Goal: Information Seeking & Learning: Learn about a topic

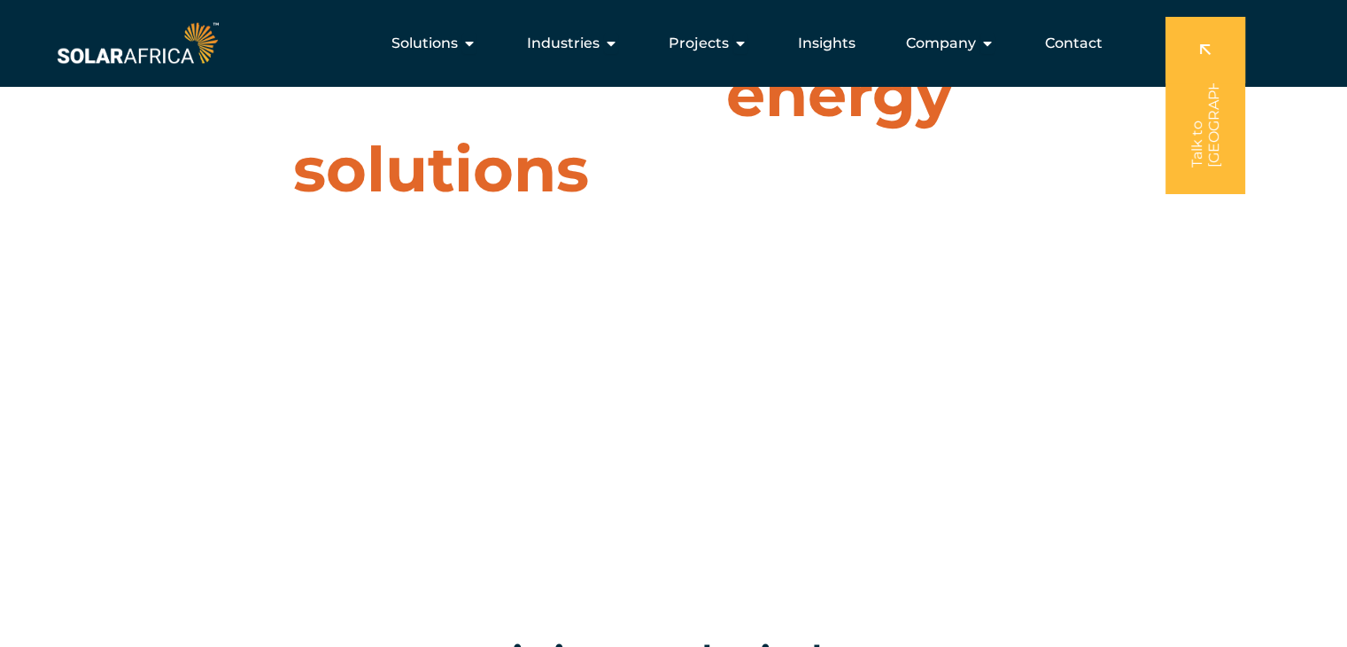
scroll to position [89, 0]
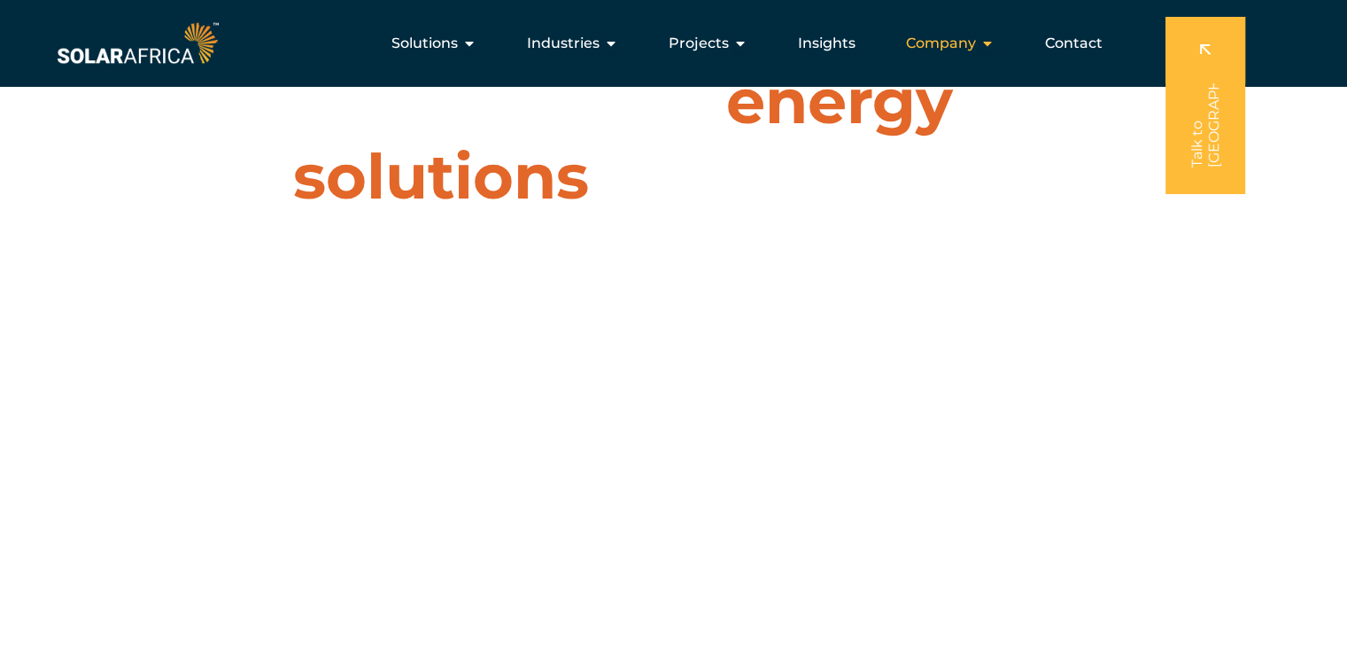
click at [964, 43] on span "Company" at bounding box center [941, 43] width 70 height 21
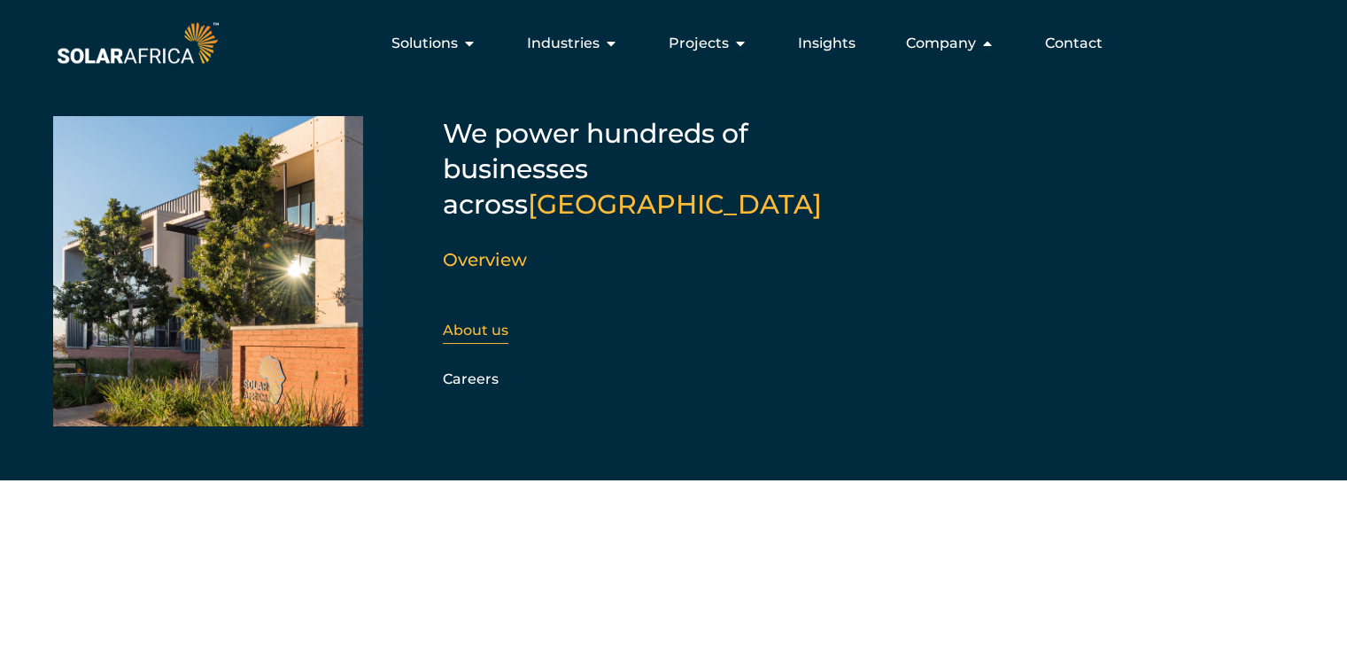
click at [468, 322] on link "About us" at bounding box center [476, 330] width 66 height 17
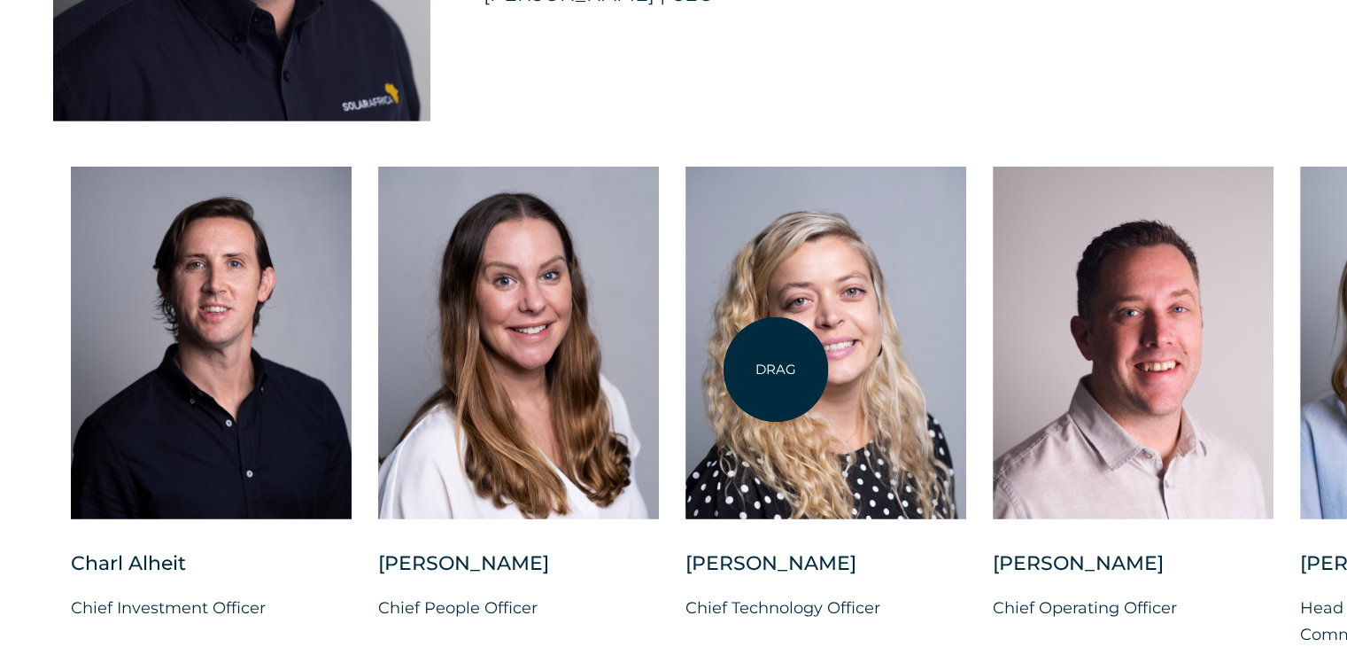
scroll to position [4517, 0]
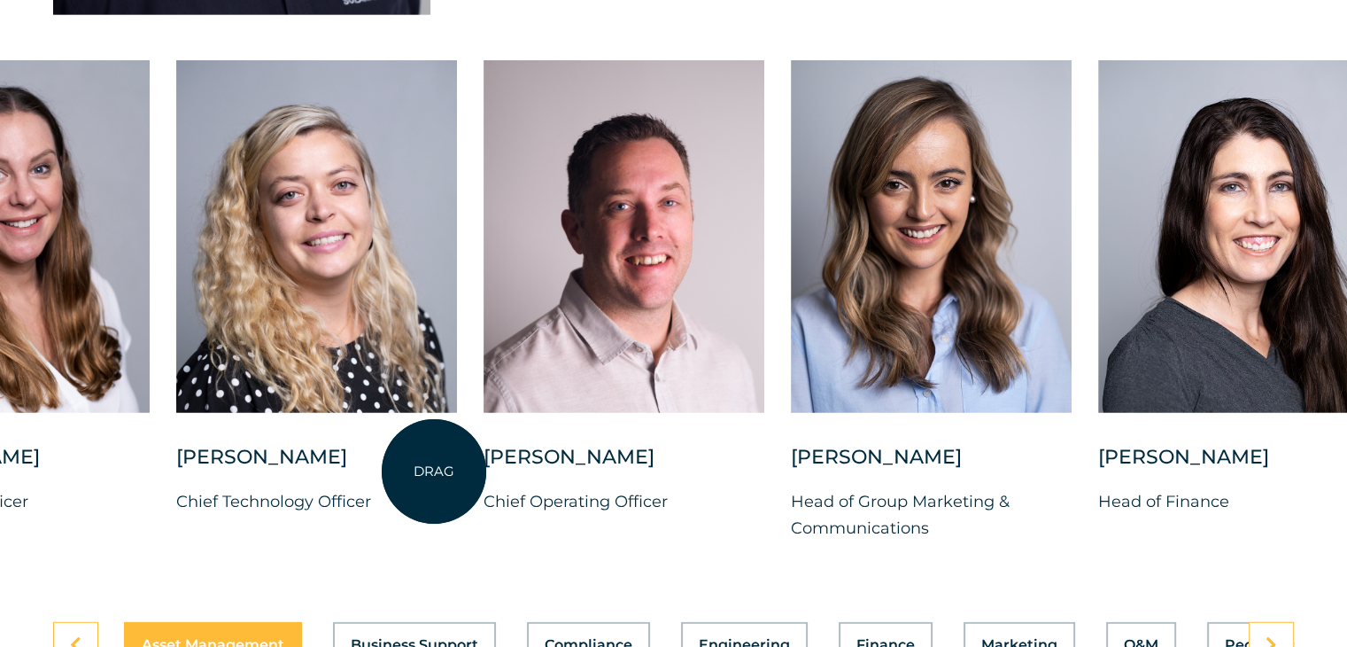
drag, startPoint x: 943, startPoint y: 487, endPoint x: 424, endPoint y: 469, distance: 519.4
click at [425, 470] on div "Suné Heesen Chief Technology Officer" at bounding box center [316, 493] width 281 height 99
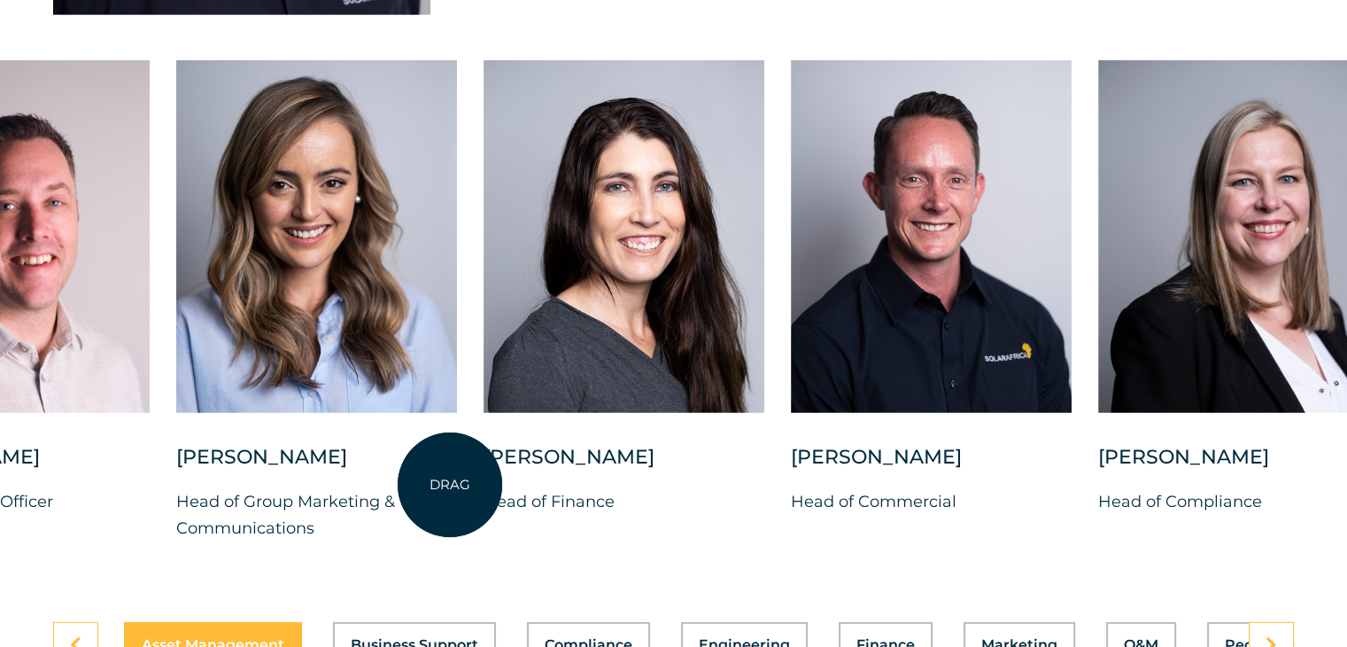
drag, startPoint x: 958, startPoint y: 500, endPoint x: 446, endPoint y: 485, distance: 512.2
click at [448, 488] on p "Head of Group Marketing & Communications" at bounding box center [316, 514] width 281 height 53
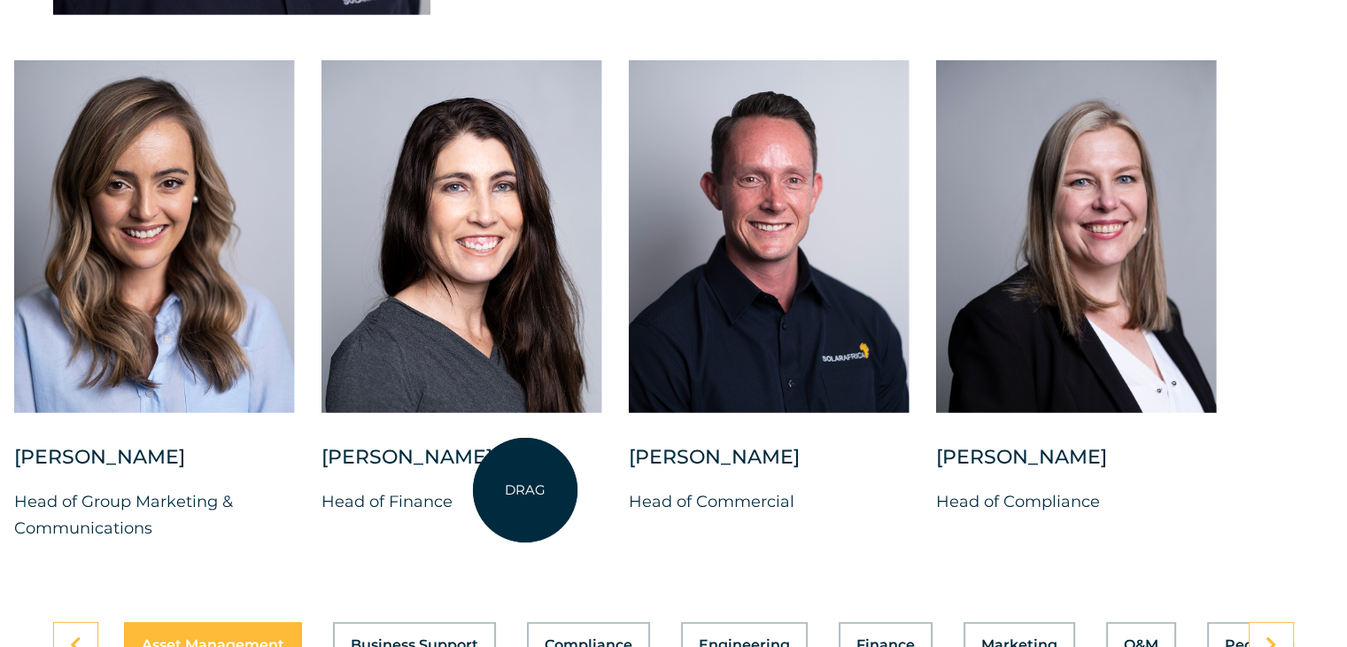
drag, startPoint x: 808, startPoint y: 493, endPoint x: 464, endPoint y: 486, distance: 343.7
click at [482, 486] on div "Charl Alheit Chief Investment Officer Candice Seggie Chief People Officer Suné …" at bounding box center [14, 314] width 2601 height 509
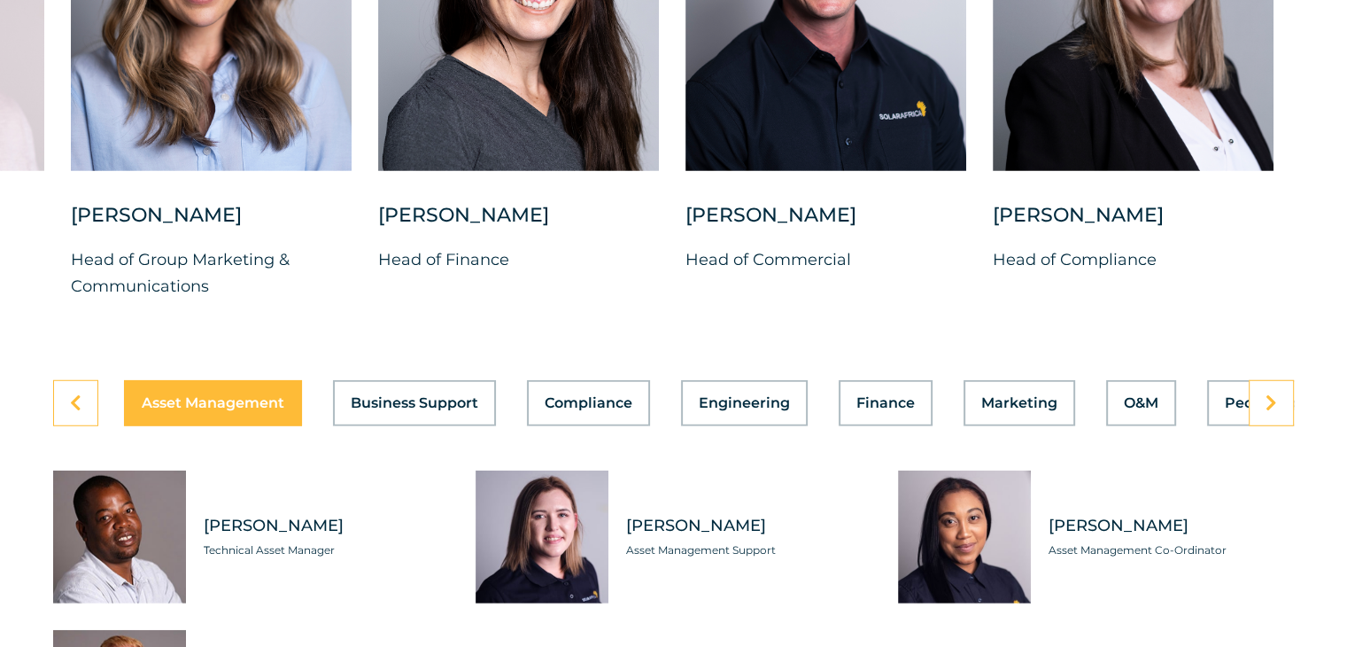
scroll to position [4783, 0]
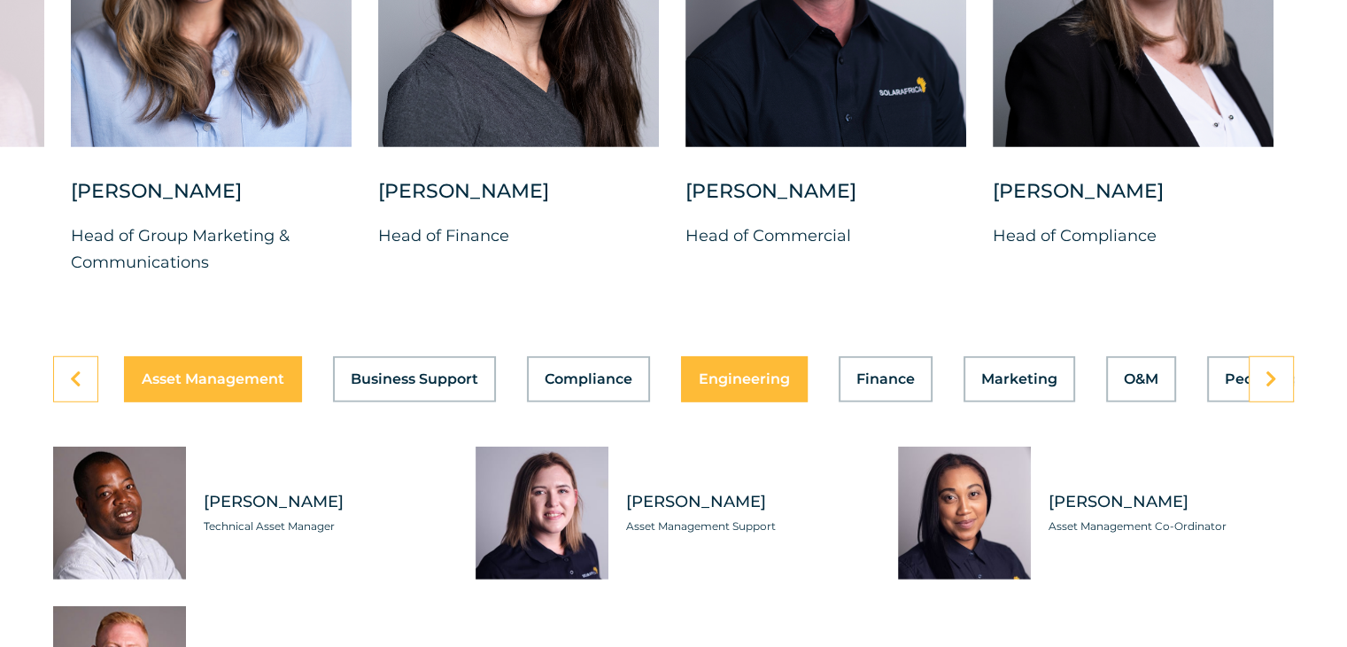
click at [725, 372] on span "Engineering" at bounding box center [744, 379] width 91 height 14
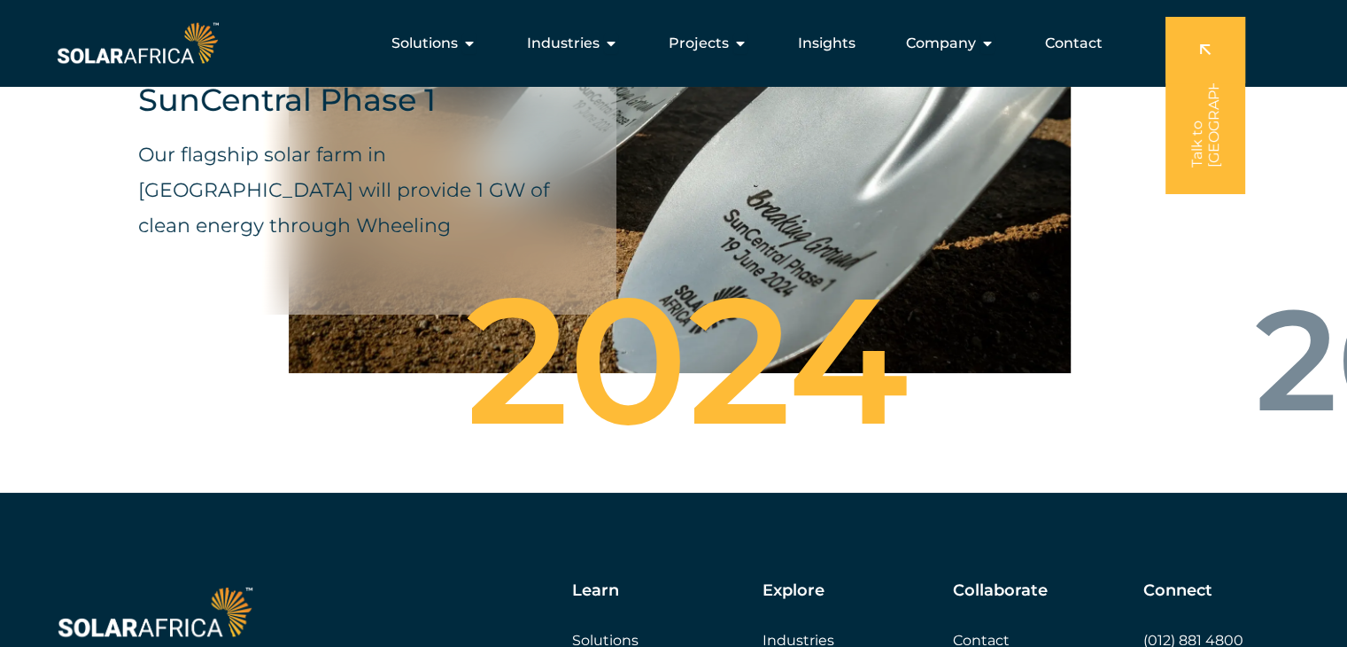
scroll to position [6496, 0]
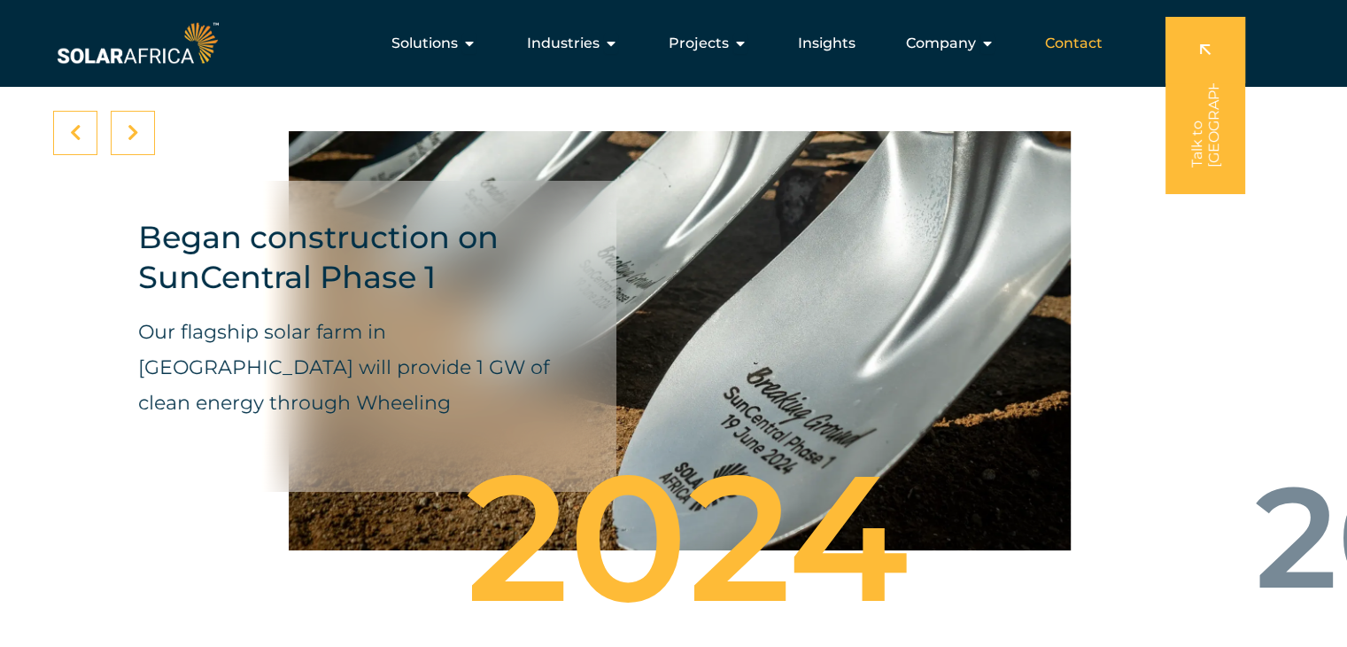
click at [1086, 50] on span "Contact" at bounding box center [1074, 43] width 58 height 21
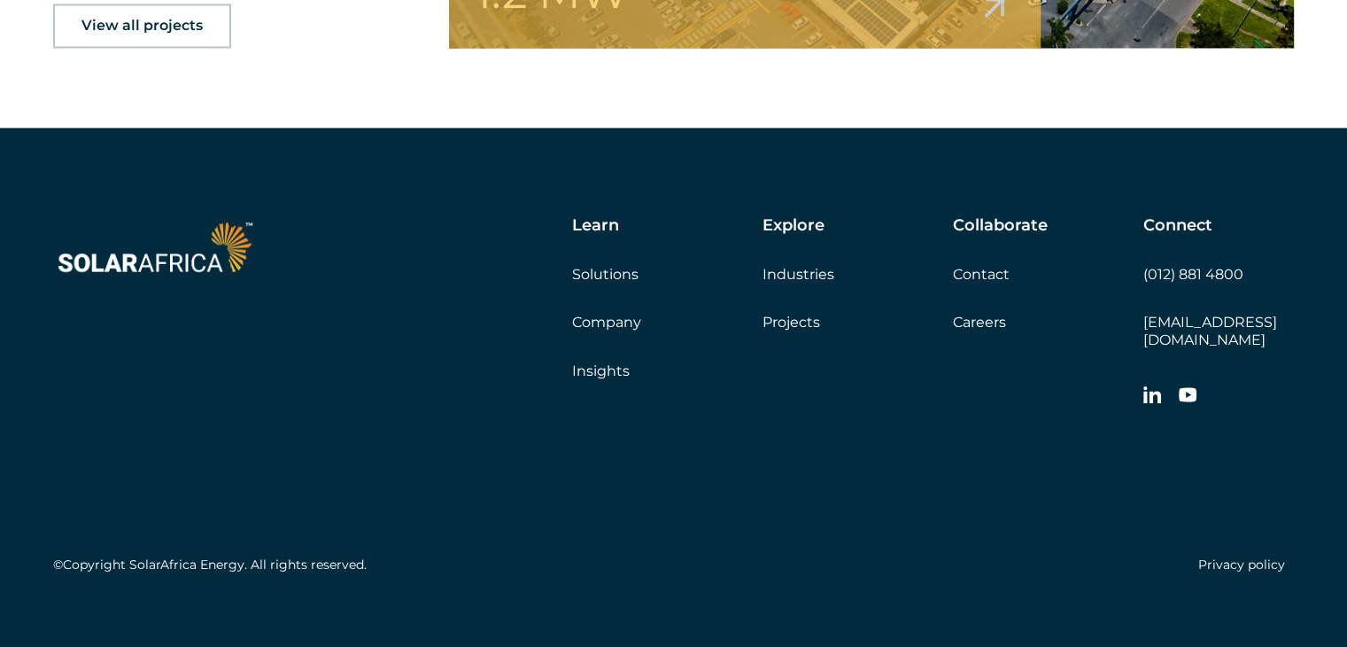
scroll to position [2936, 0]
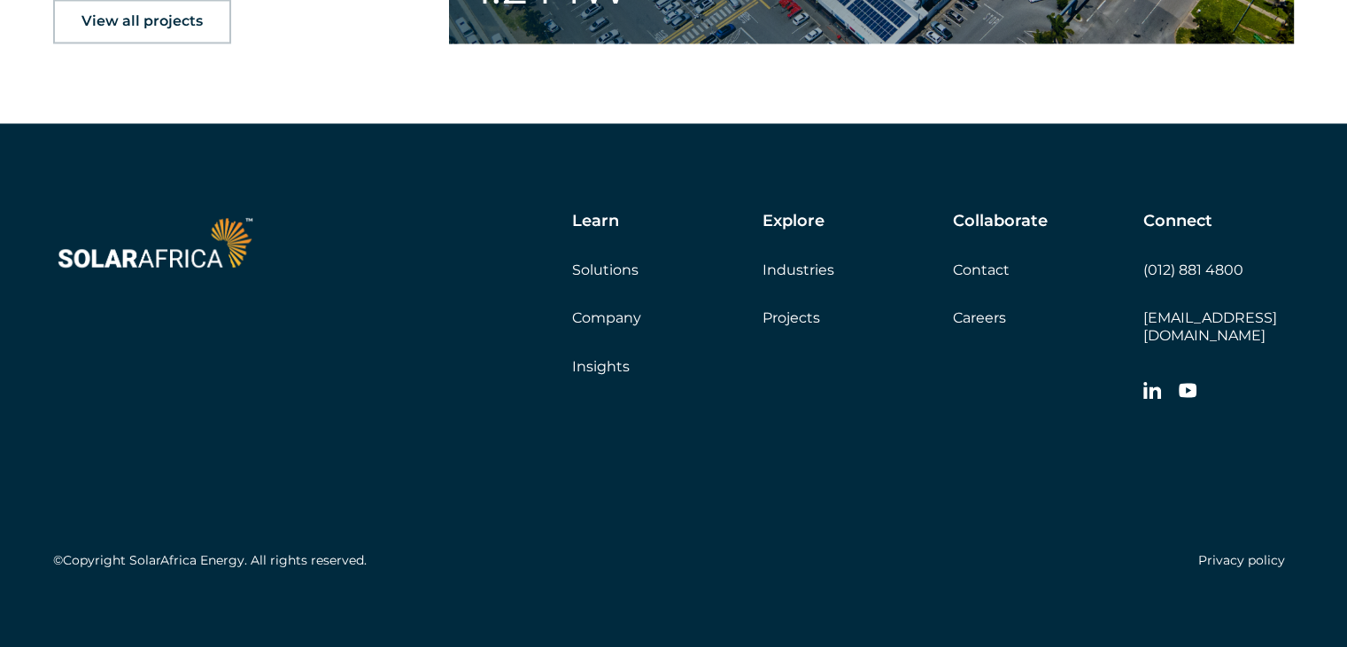
click at [978, 312] on link "Careers" at bounding box center [979, 317] width 53 height 17
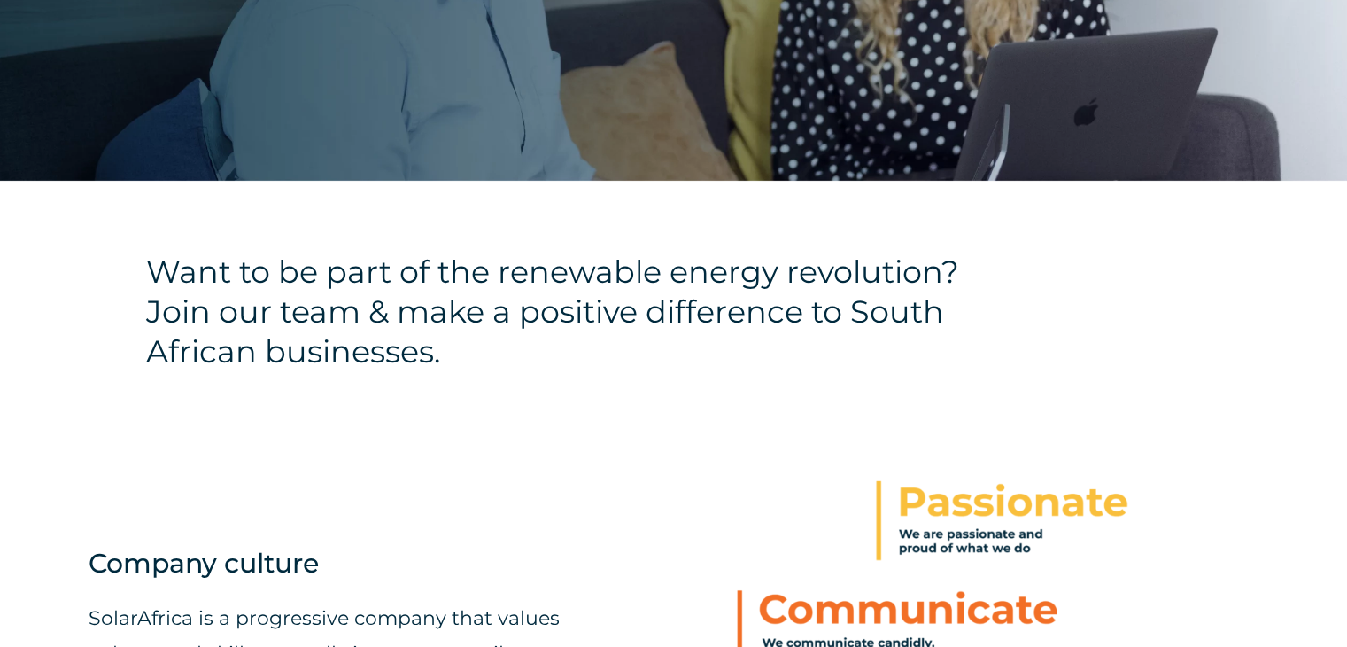
scroll to position [354, 0]
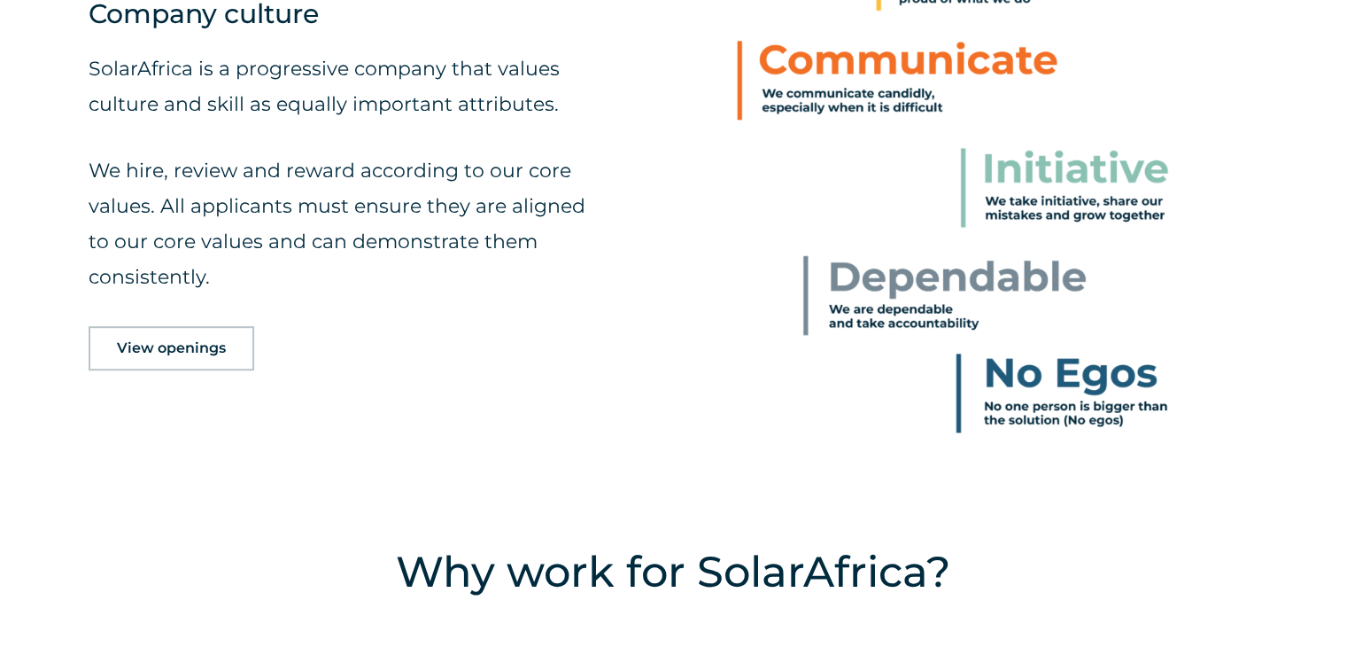
click at [171, 346] on span "View openings" at bounding box center [171, 348] width 109 height 14
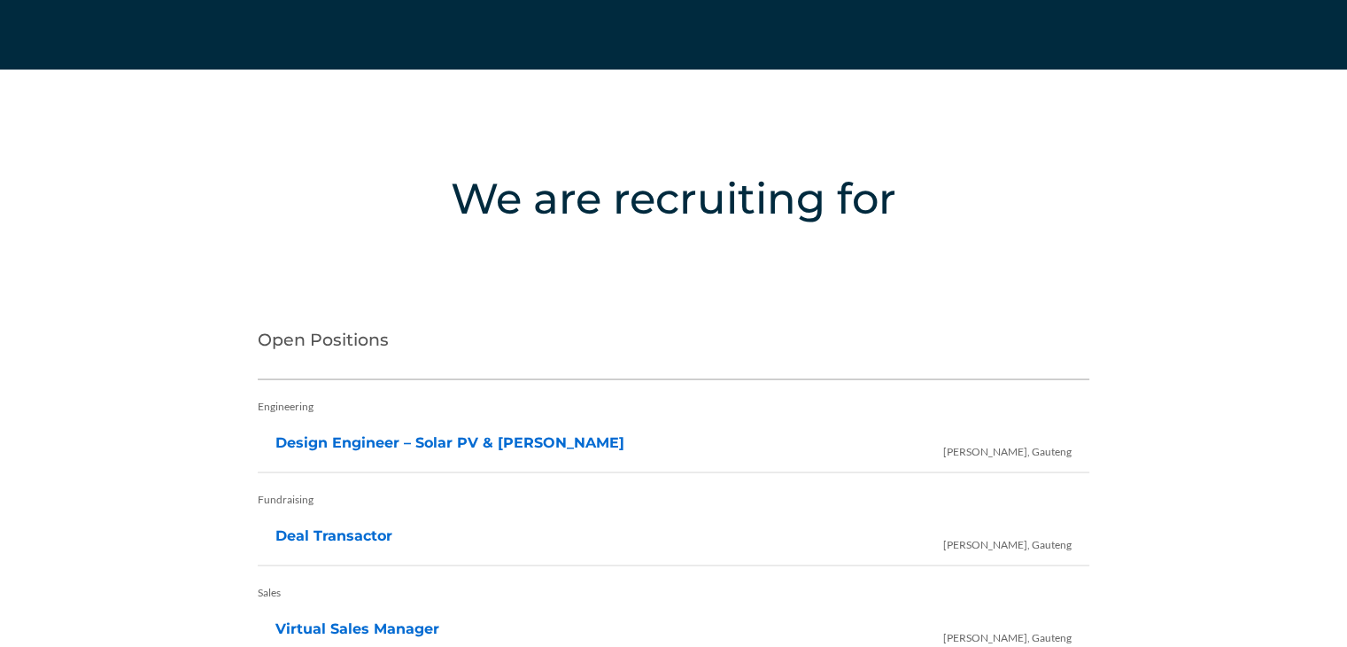
scroll to position [3529, 0]
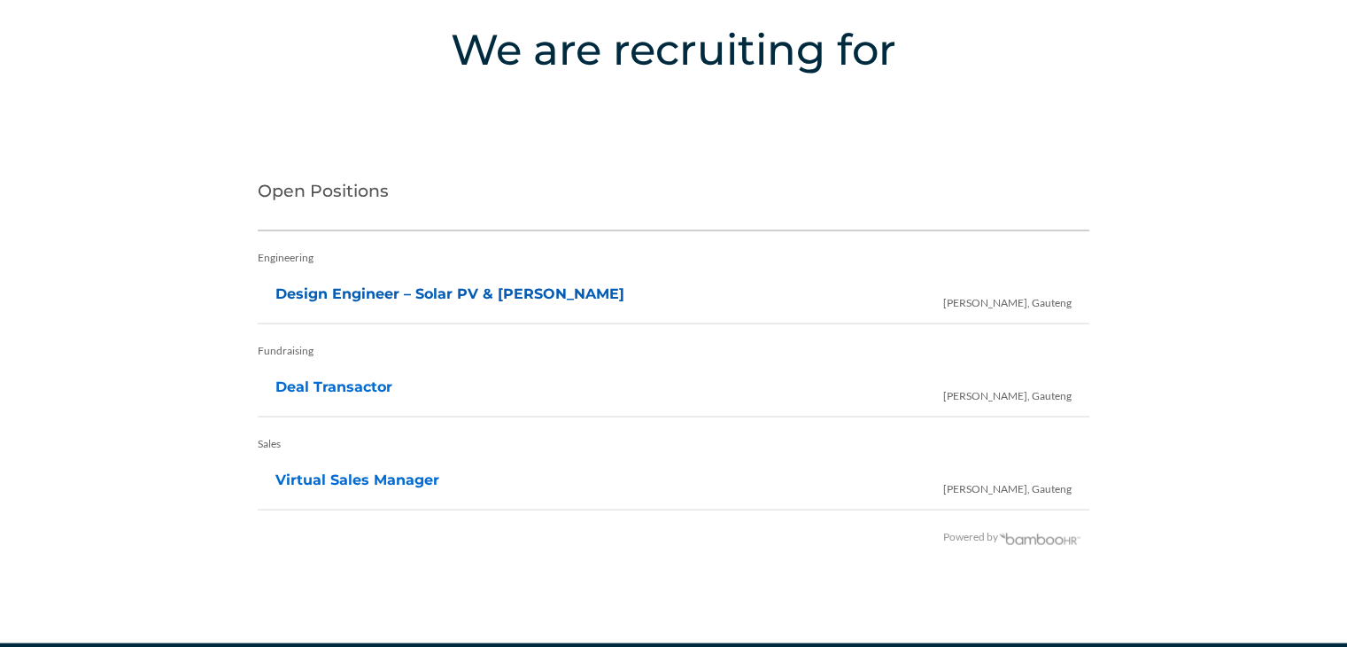
click at [461, 294] on link "Design Engineer – Solar PV & [PERSON_NAME]" at bounding box center [449, 293] width 349 height 17
